Goal: Check status: Check status

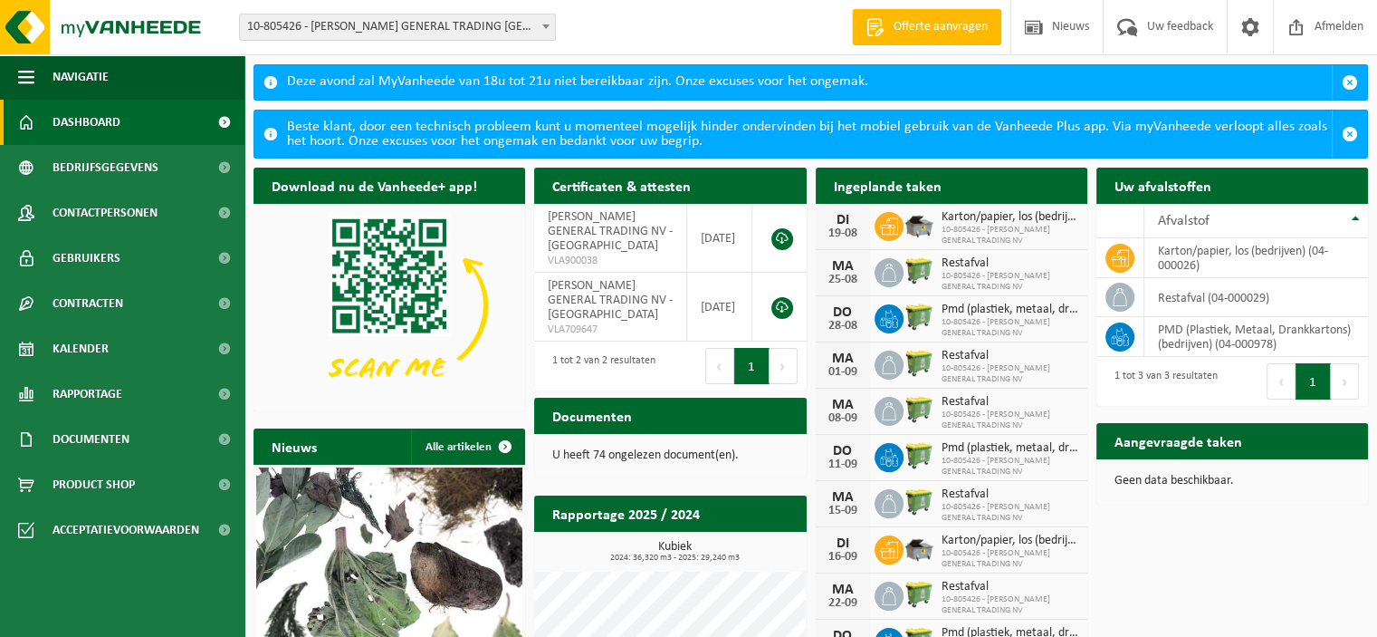
click at [985, 225] on span "10-805426 - GHASSAN ABOUD GENERAL TRADING NV" at bounding box center [1010, 236] width 137 height 22
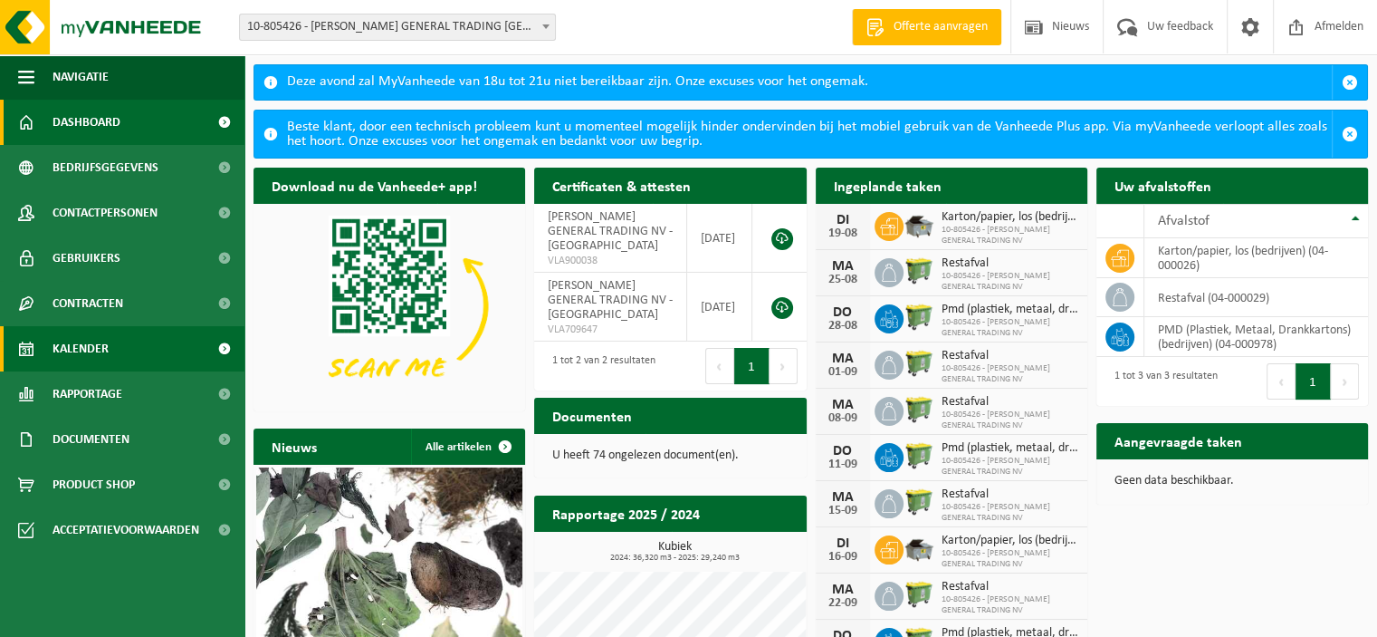
click at [101, 340] on span "Kalender" at bounding box center [81, 348] width 56 height 45
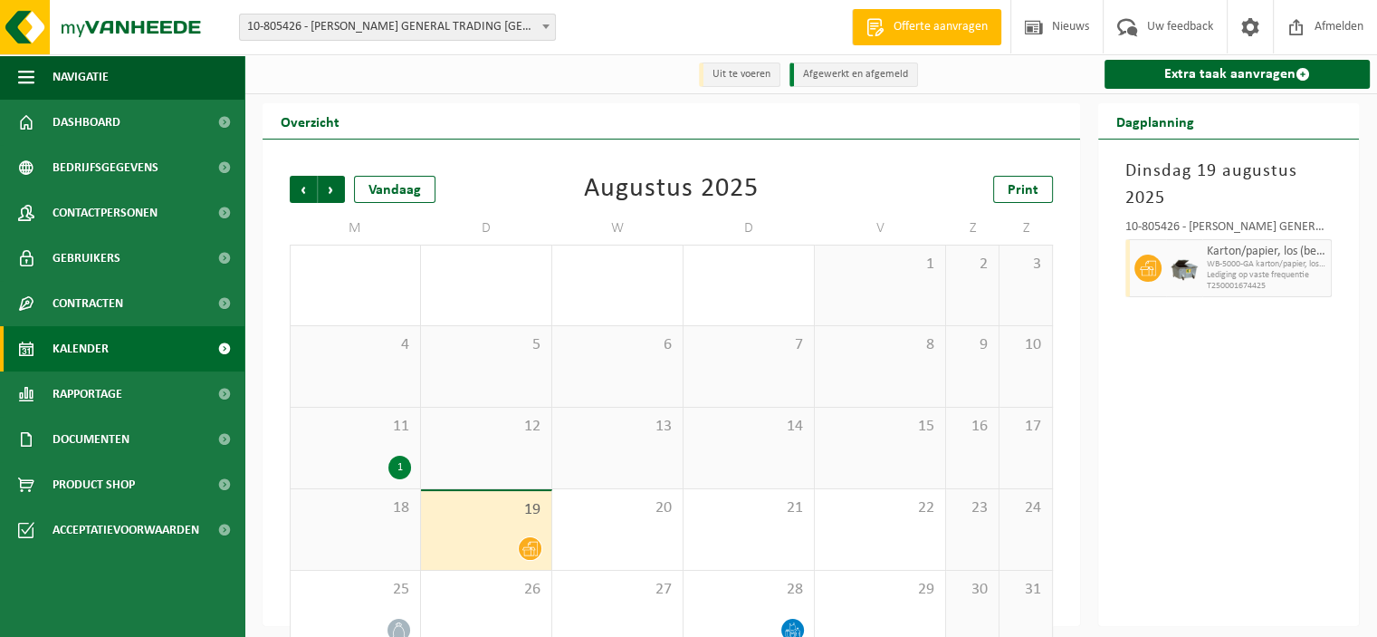
click at [1258, 278] on span "Lediging op vaste frequentie" at bounding box center [1267, 275] width 120 height 11
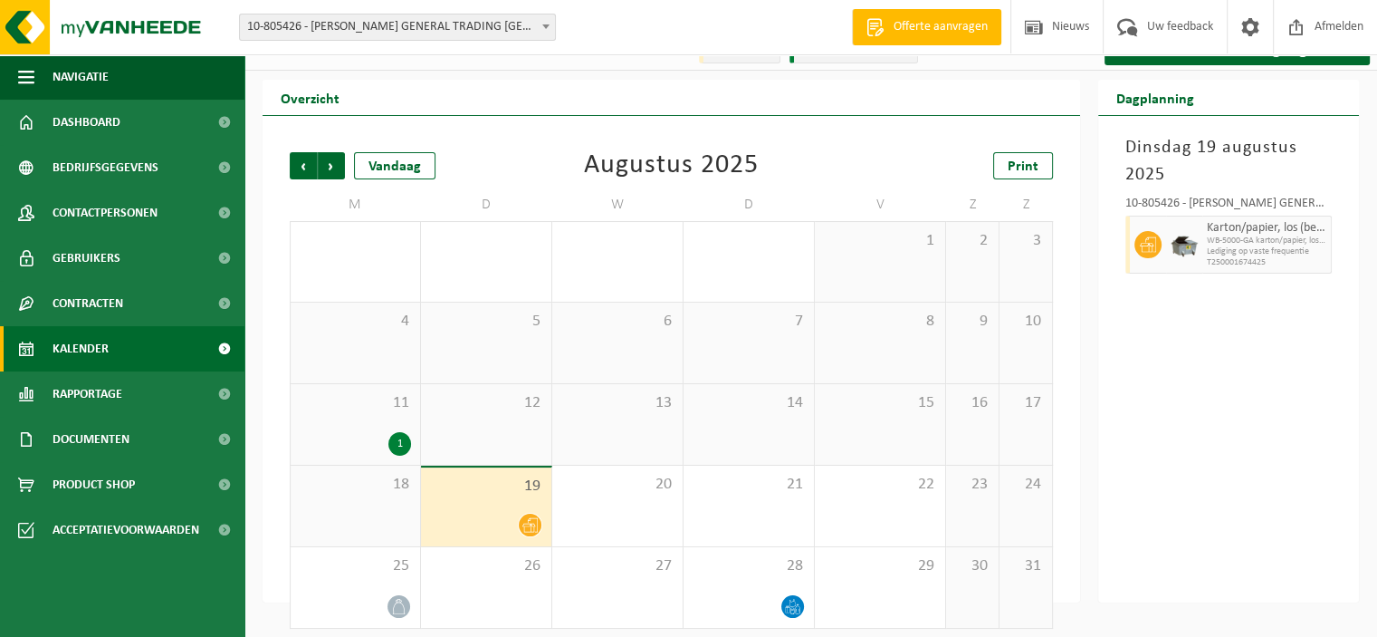
scroll to position [34, 0]
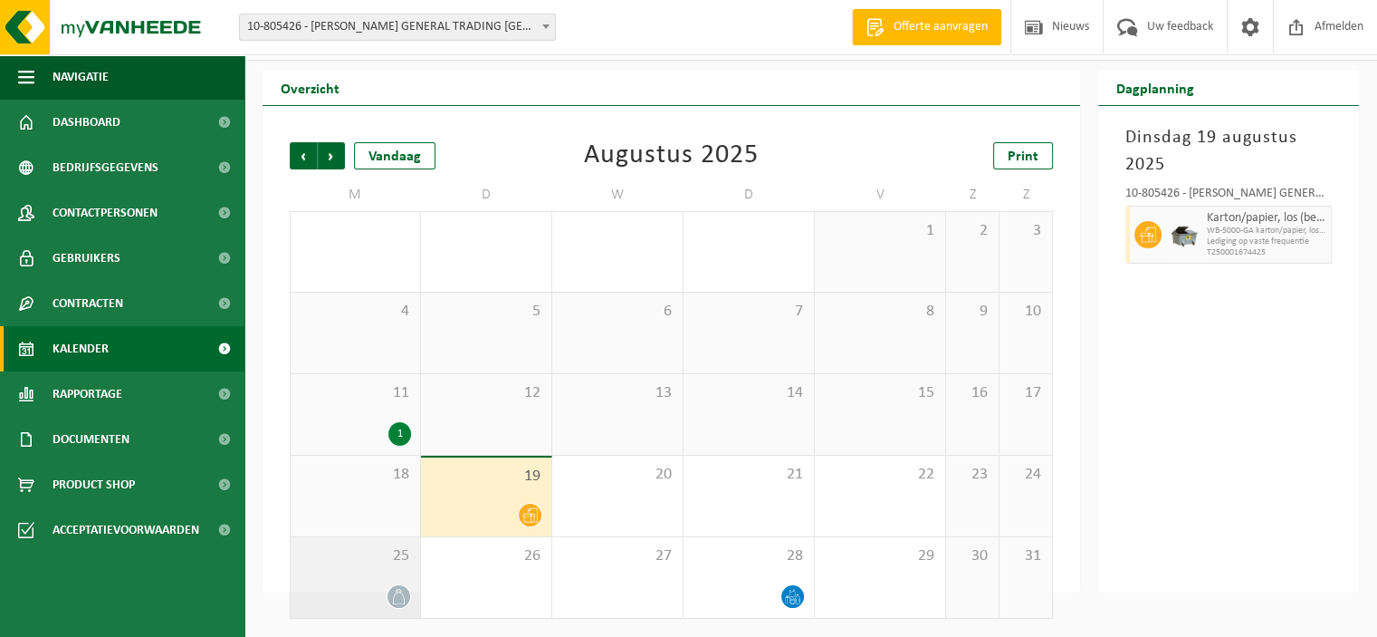
click at [379, 590] on div at bounding box center [355, 596] width 111 height 24
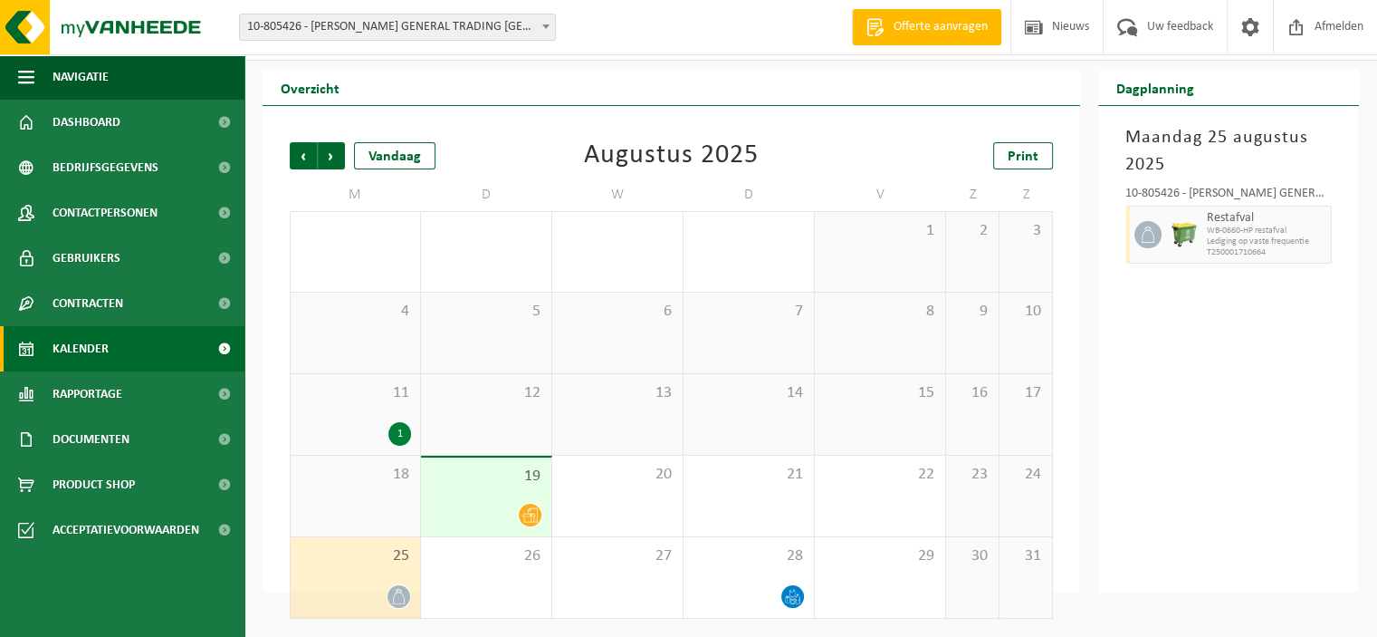
click at [1271, 436] on div "[DATE] 10-805426 - [PERSON_NAME] GENERAL TRADING NV - [GEOGRAPHIC_DATA] Restafv…" at bounding box center [1229, 349] width 261 height 486
